Goal: Information Seeking & Learning: Learn about a topic

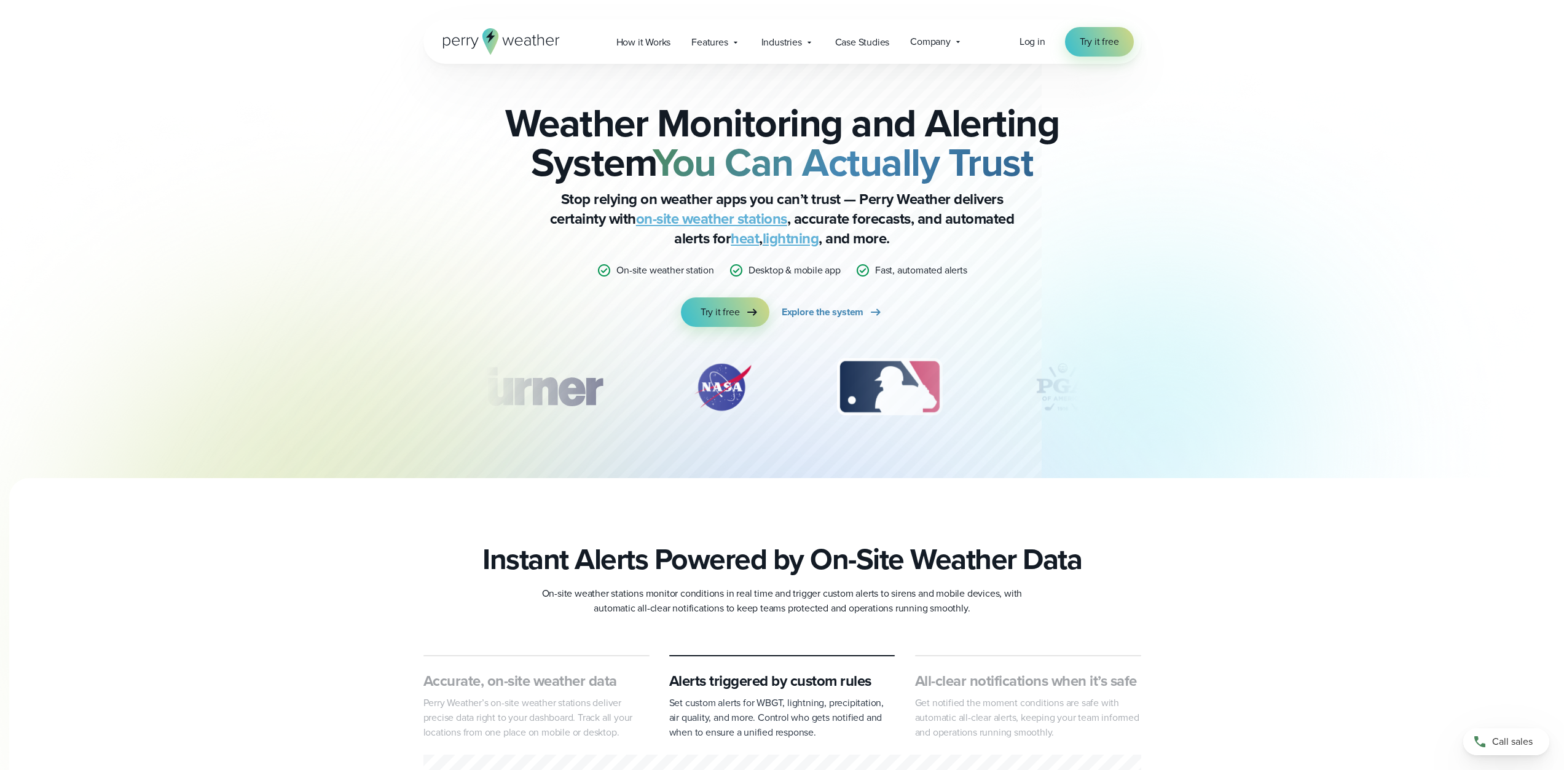
click at [701, 218] on link "on-site weather stations" at bounding box center [711, 219] width 151 height 22
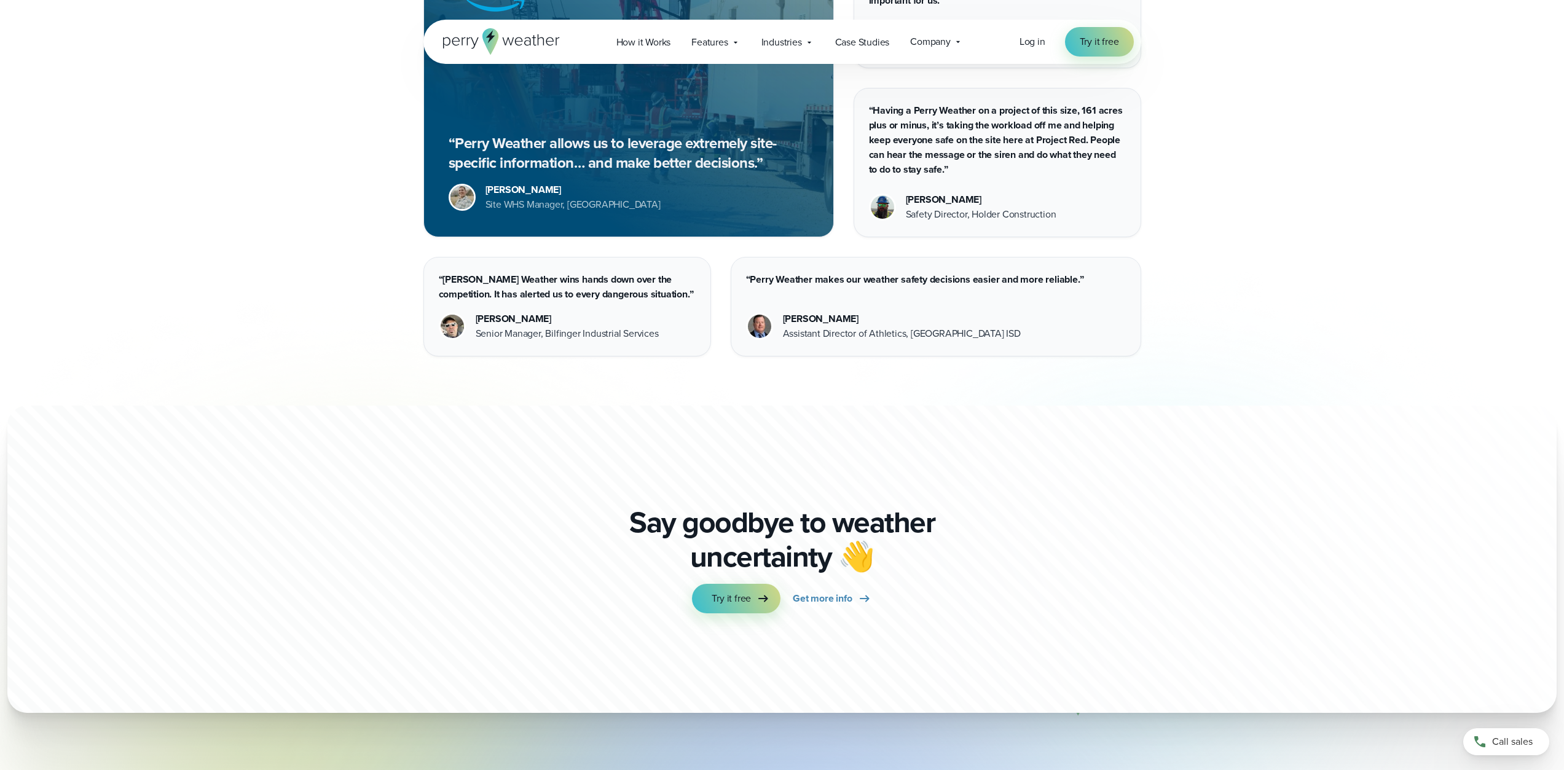
scroll to position [3619, 0]
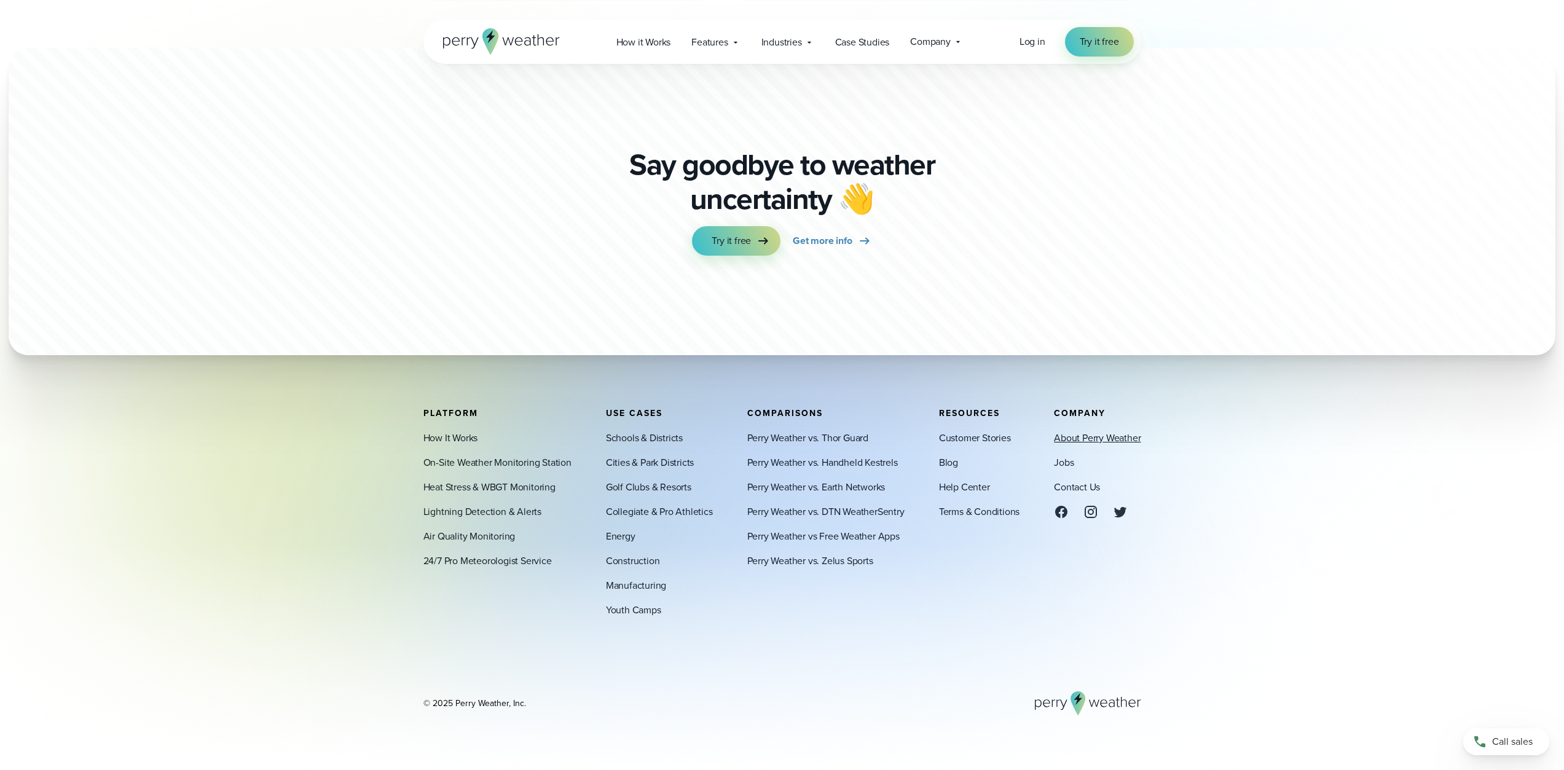
click at [1091, 435] on link "About Perry Weather" at bounding box center [1097, 438] width 87 height 15
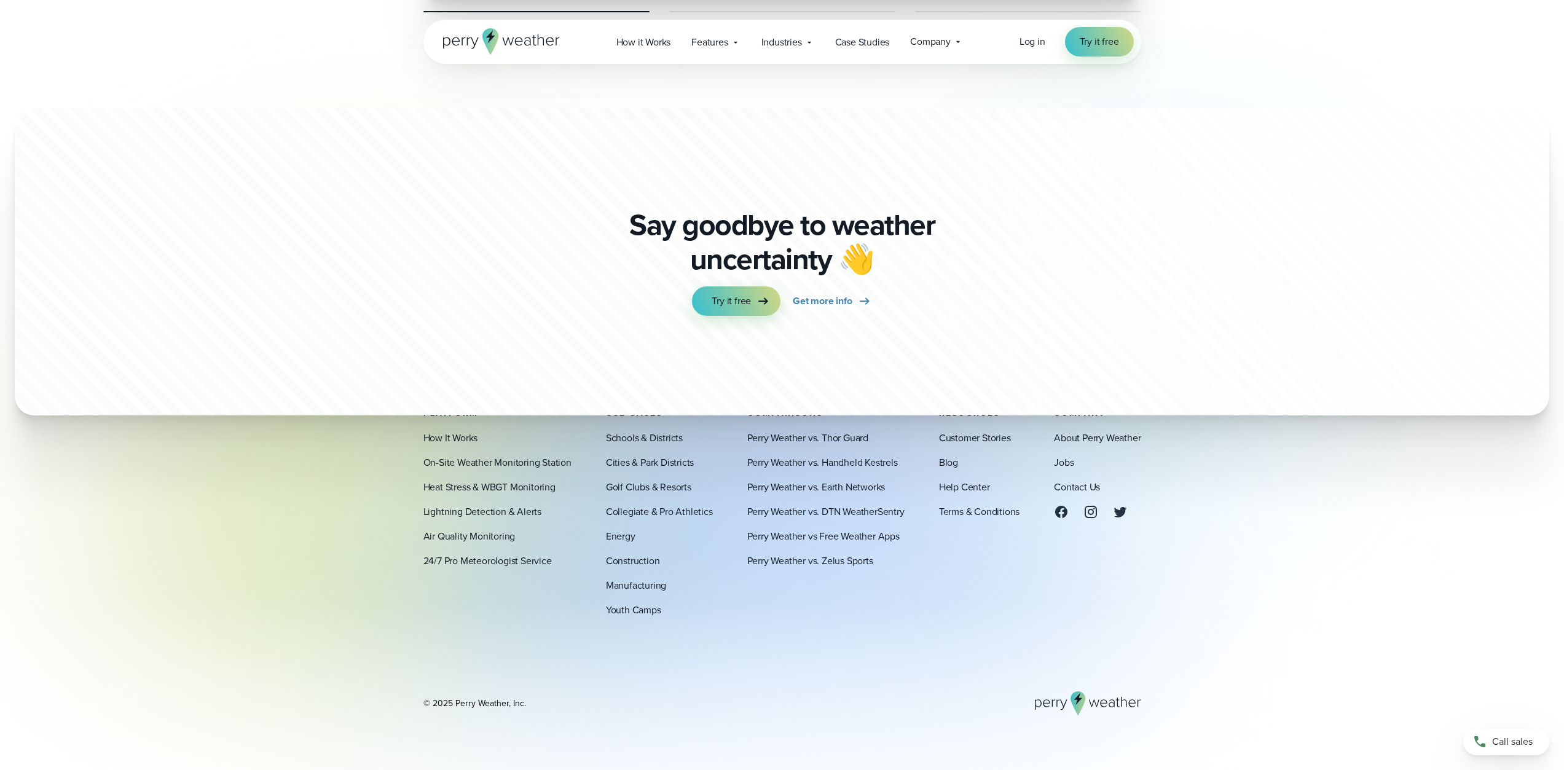
scroll to position [3257, 0]
